Goal: Find specific page/section: Find specific page/section

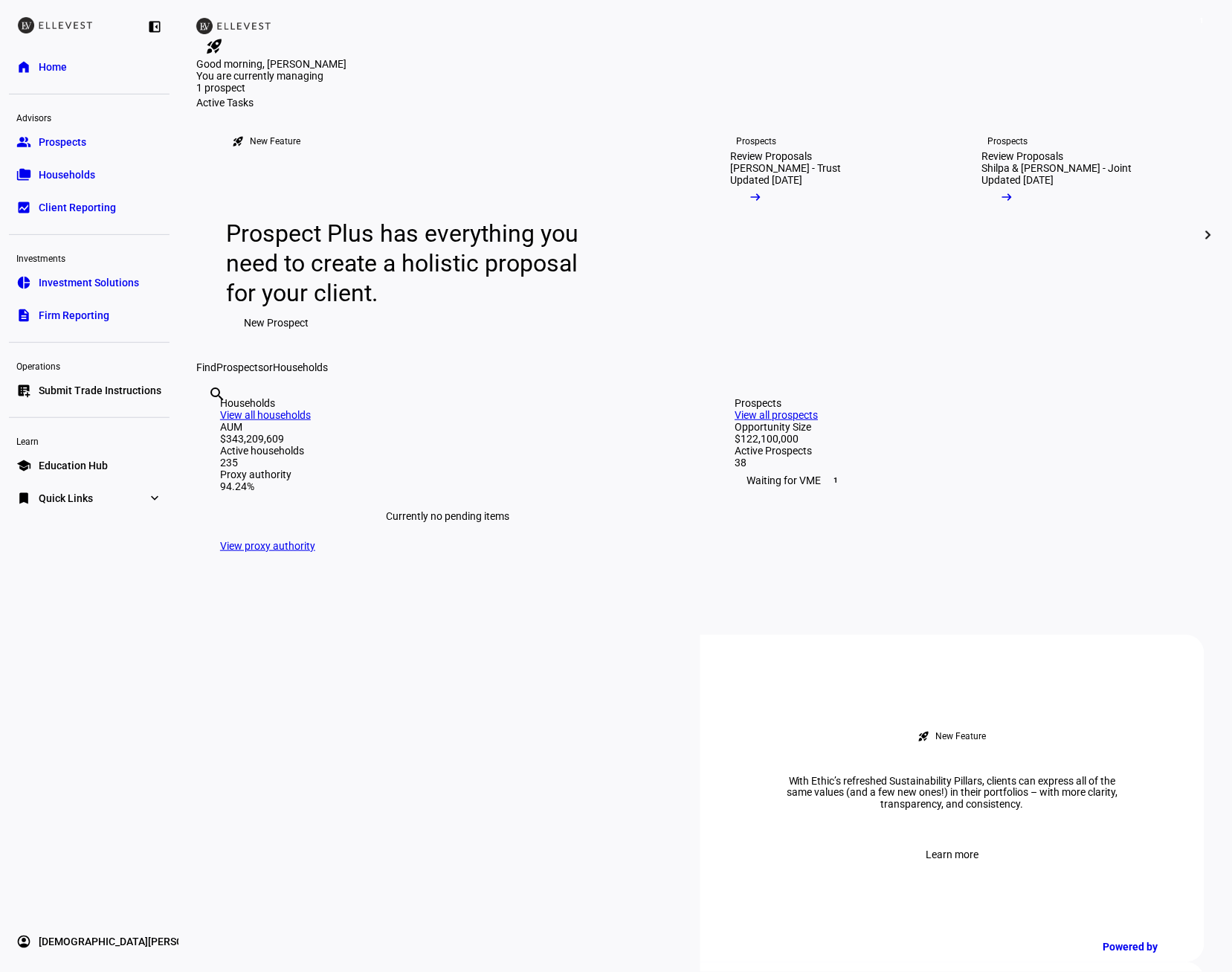
click at [89, 493] on span "Quick Links" at bounding box center [65, 497] width 55 height 15
click at [77, 535] on link "Firm Report" at bounding box center [65, 528] width 78 height 30
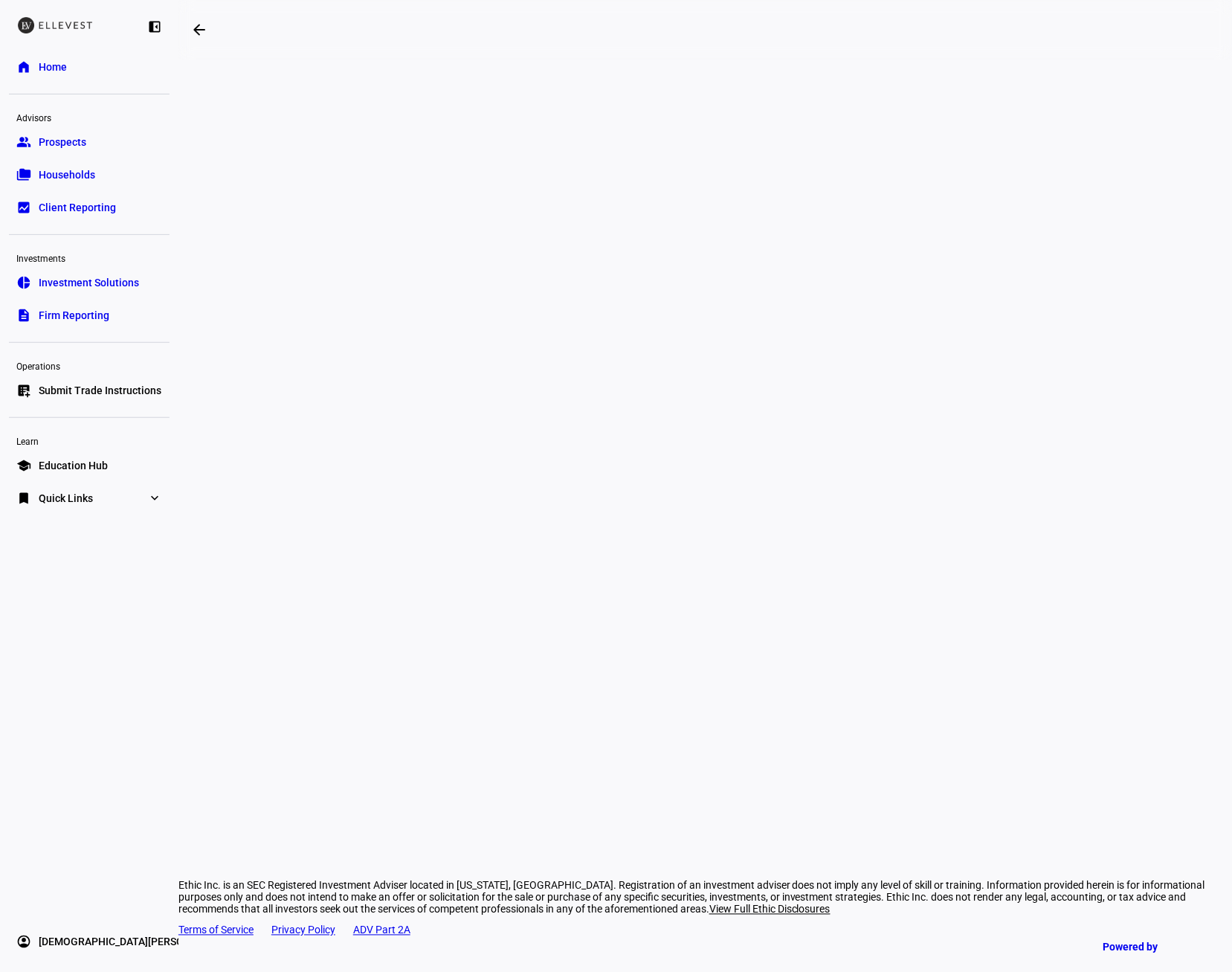
click at [1131, 352] on div "arrow_backwards Ethic Inc. is an SEC Registered Investment Adviser located in […" at bounding box center [705, 486] width 1054 height 972
click at [1171, 314] on div "arrow_backwards Ethic Inc. is an SEC Registered Investment Adviser located in […" at bounding box center [705, 486] width 1054 height 972
click at [1161, 336] on div "arrow_backwards Ethic Inc. is an SEC Registered Investment Adviser located in […" at bounding box center [705, 486] width 1054 height 972
